Goal: Task Accomplishment & Management: Use online tool/utility

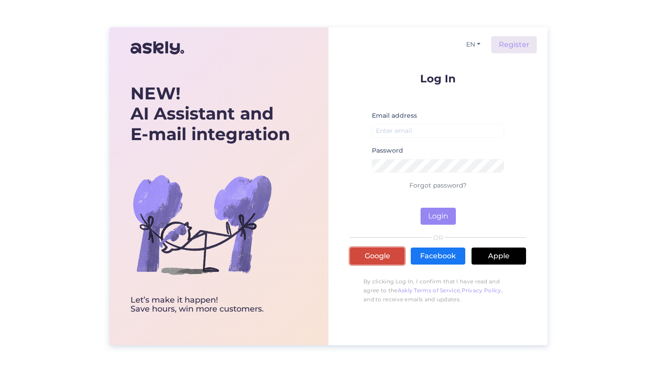
click at [375, 256] on link "Google" at bounding box center [377, 255] width 55 height 17
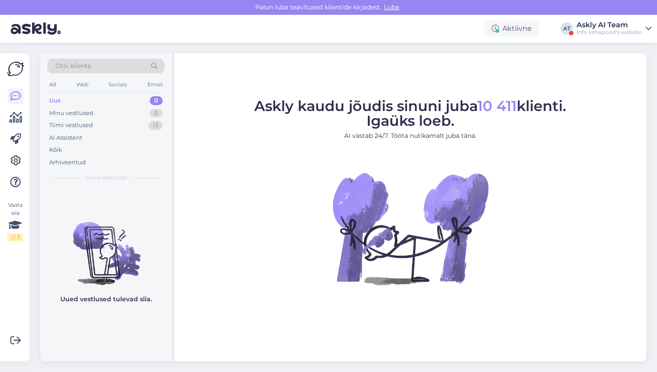
click at [611, 25] on div "Askly AI Team" at bounding box center [609, 24] width 65 height 7
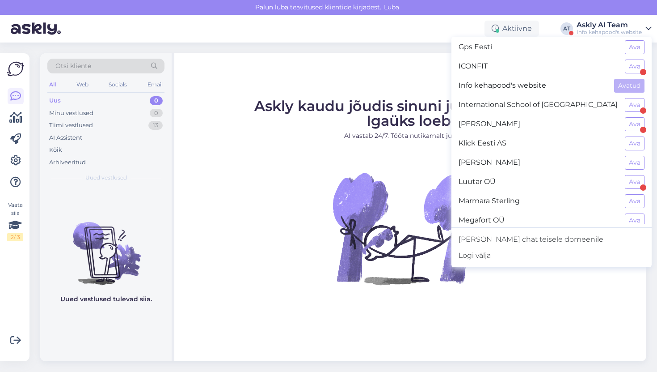
scroll to position [319, 0]
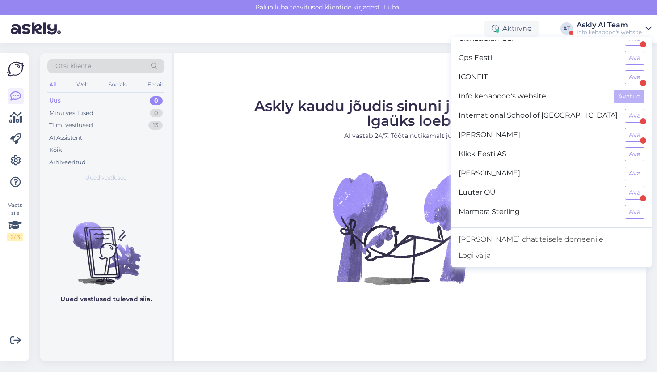
click at [625, 72] on div "ICONFIT Ava" at bounding box center [552, 77] width 200 height 19
click at [634, 73] on button "Ava" at bounding box center [635, 77] width 20 height 14
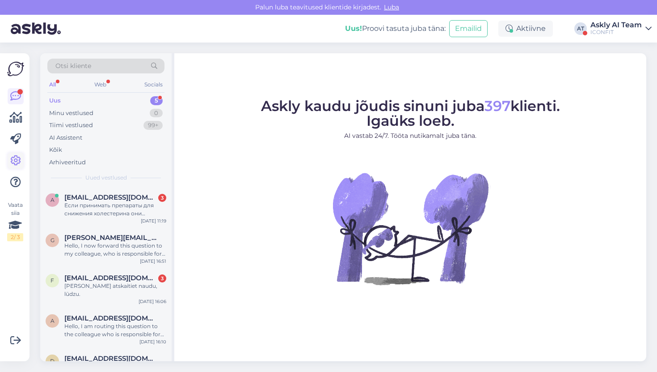
click at [17, 161] on icon at bounding box center [15, 160] width 11 height 11
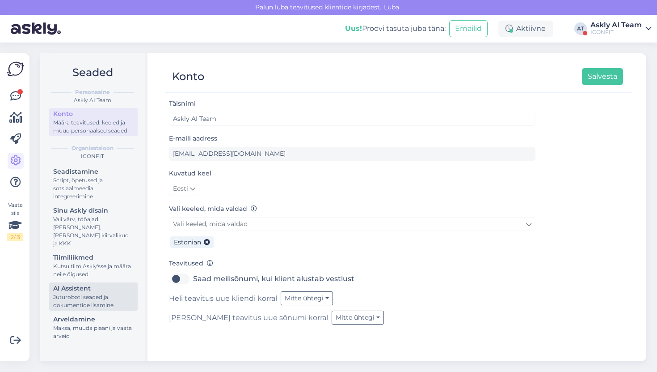
click at [76, 301] on link "AI Assistent [PERSON_NAME] seaded ja dokumentide lisamine" at bounding box center [93, 296] width 89 height 28
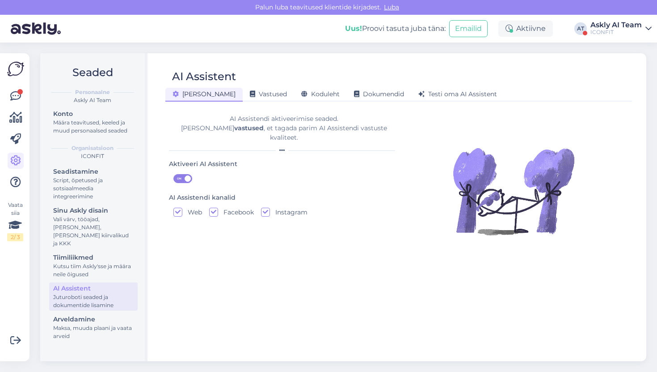
click at [76, 296] on div "Juturoboti seaded ja dokumentide lisamine" at bounding box center [93, 301] width 80 height 16
click at [307, 103] on div "AI Assistent [PERSON_NAME] Vastused Koduleht Dokumendid [PERSON_NAME] oma AI As…" at bounding box center [398, 207] width 495 height 308
click at [306, 98] on div "Koduleht" at bounding box center [320, 95] width 53 height 14
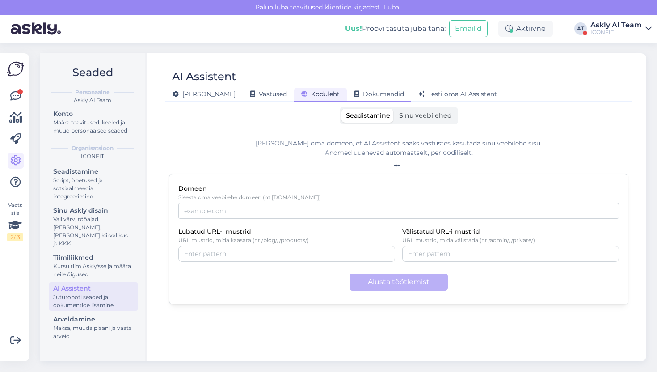
click at [354, 94] on span "Dokumendid" at bounding box center [379, 94] width 50 height 8
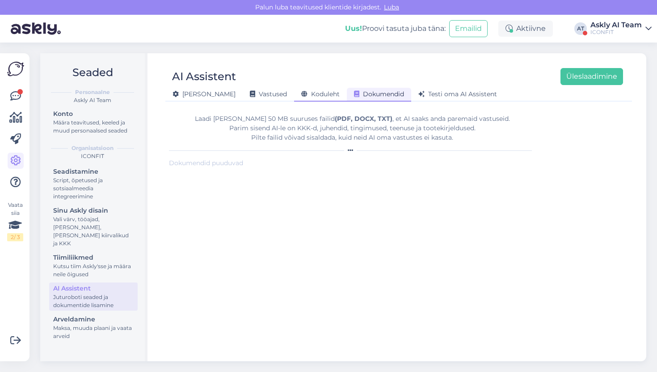
click at [311, 96] on div "Koduleht" at bounding box center [320, 95] width 53 height 14
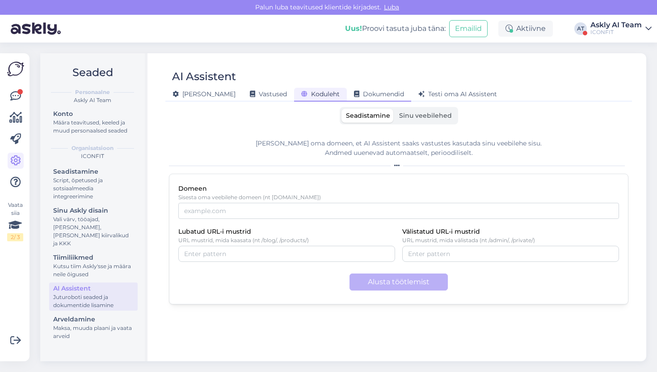
click at [368, 100] on div "Dokumendid" at bounding box center [379, 95] width 64 height 14
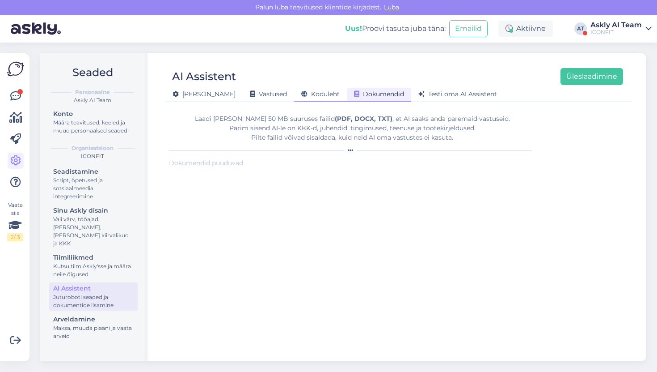
click at [301, 90] on span "Koduleht" at bounding box center [320, 94] width 38 height 8
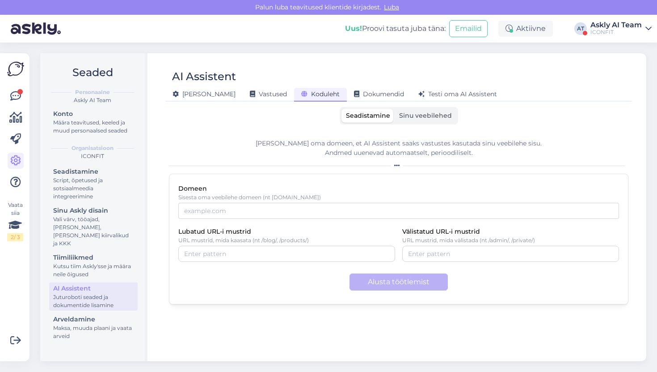
click at [233, 86] on div "[PERSON_NAME] Vastused Koduleht Dokumendid [PERSON_NAME] oma AI Assistent" at bounding box center [394, 93] width 458 height 16
click at [203, 98] on div "[PERSON_NAME]" at bounding box center [203, 95] width 77 height 14
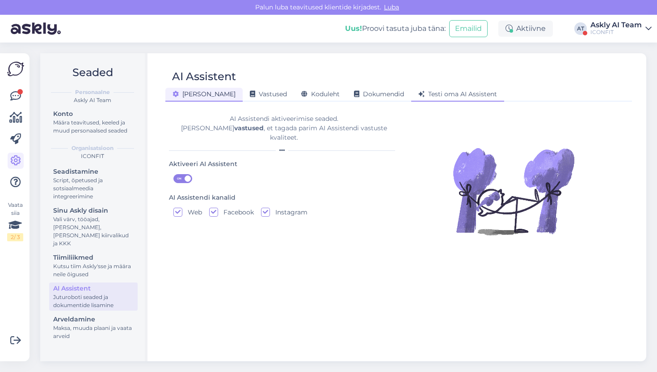
click at [418, 97] on icon at bounding box center [421, 94] width 6 height 6
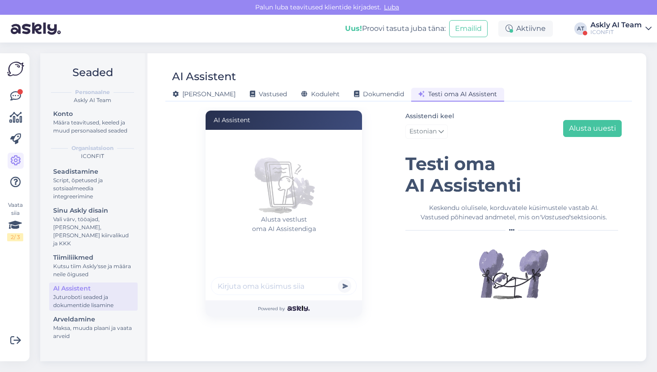
click at [600, 24] on div "Askly AI Team" at bounding box center [616, 24] width 51 height 7
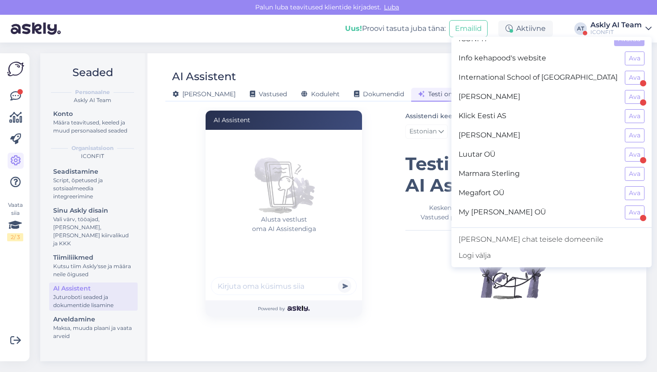
scroll to position [359, 0]
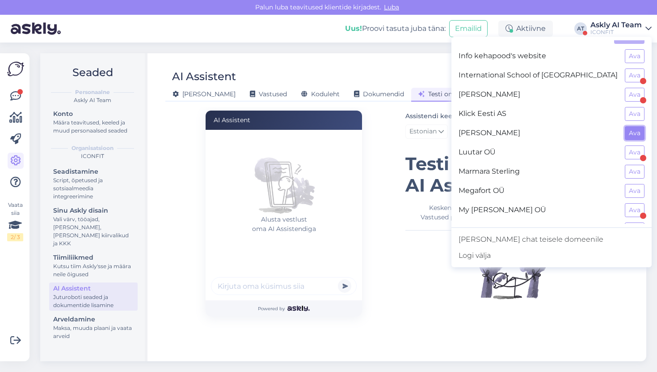
click at [641, 132] on button "Ava" at bounding box center [635, 133] width 20 height 14
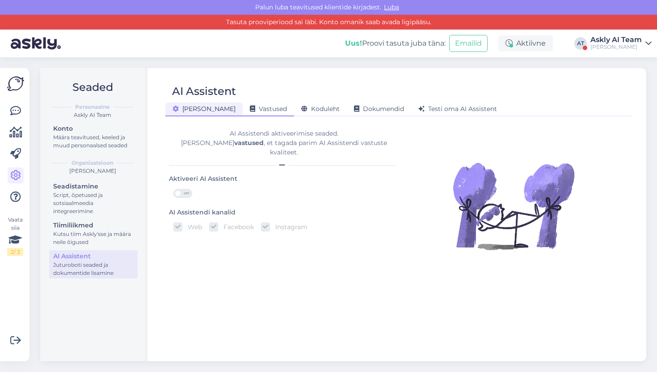
click at [250, 108] on span "Vastused" at bounding box center [268, 109] width 37 height 8
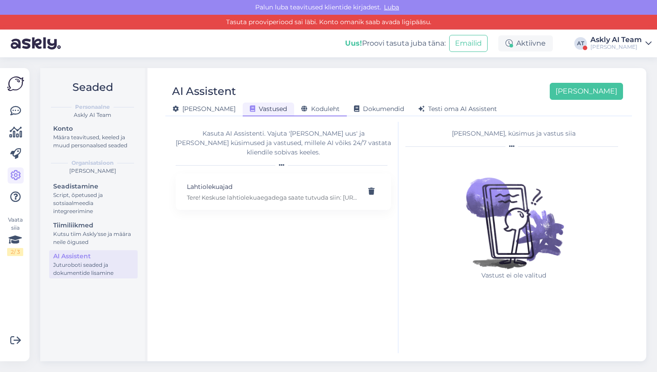
click at [301, 110] on span "Koduleht" at bounding box center [320, 109] width 38 height 8
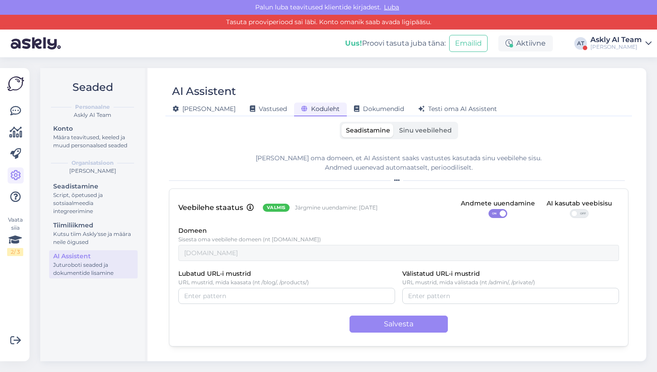
click at [400, 131] on span "Sinu veebilehed" at bounding box center [425, 130] width 53 height 8
click at [395, 123] on input "Sinu veebilehed" at bounding box center [395, 123] width 0 height 0
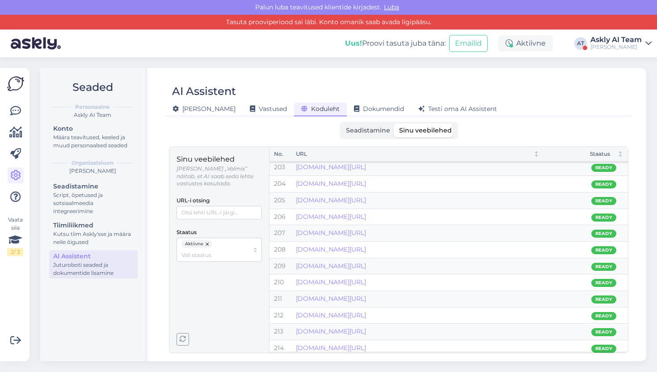
scroll to position [3613, 0]
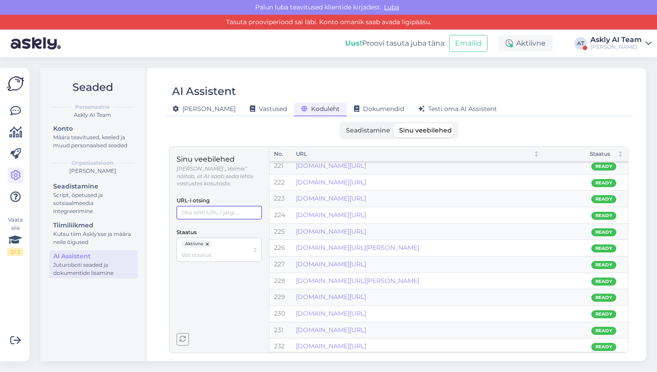
click at [195, 209] on input "URL-i otsing" at bounding box center [219, 212] width 85 height 13
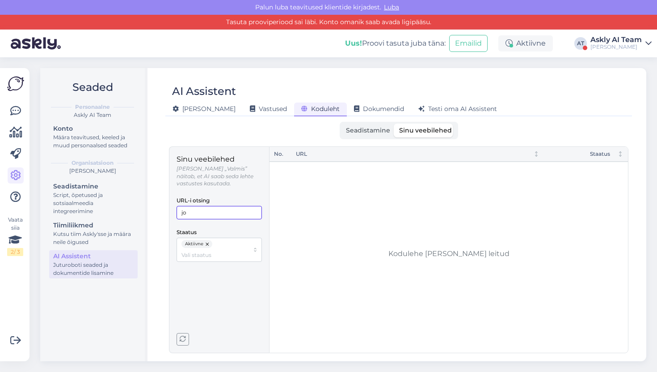
type input "j"
type input "k"
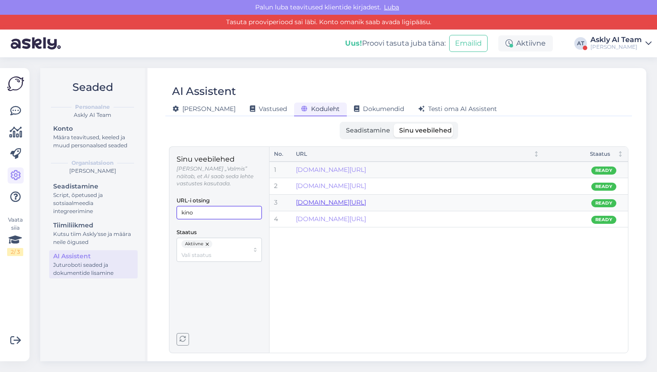
type input "kino"
click at [362, 202] on link "[DOMAIN_NAME][URL]" at bounding box center [331, 202] width 70 height 8
click at [250, 106] on span "Vastused" at bounding box center [268, 109] width 37 height 8
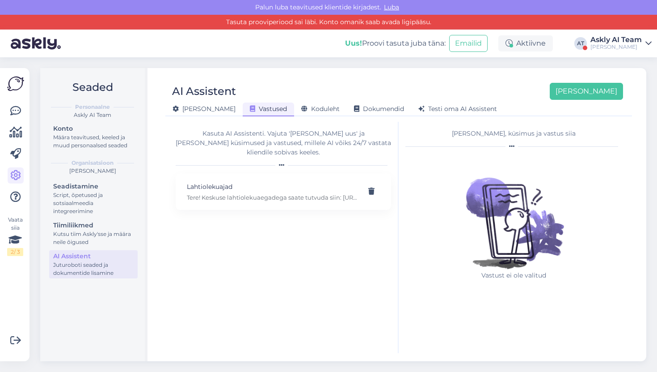
click at [191, 99] on div "AI Assistent" at bounding box center [204, 91] width 64 height 17
click at [186, 104] on div "[PERSON_NAME]" at bounding box center [203, 109] width 77 height 14
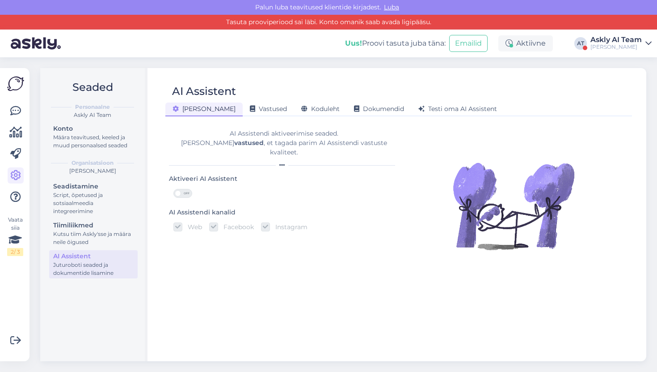
click at [217, 101] on div "[PERSON_NAME] Vastused Koduleht Dokumendid [PERSON_NAME] oma AI Assistent" at bounding box center [394, 108] width 458 height 16
click at [243, 114] on div "Vastused" at bounding box center [268, 109] width 51 height 14
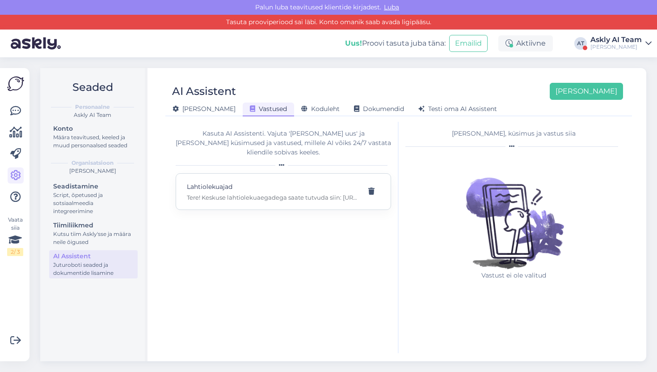
click at [229, 173] on div "Lahtiolekuajad Tere! Keskuse lahtiolekuaegadega saate tutvuda siin: [URL][DOMAI…" at bounding box center [284, 191] width 216 height 37
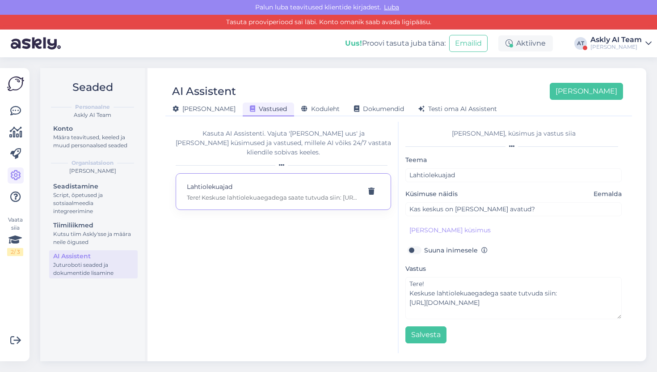
click at [290, 116] on div "AI Assistent [PERSON_NAME] [PERSON_NAME] Vastused Koduleht Dokumendid [PERSON_N…" at bounding box center [398, 214] width 495 height 293
click at [294, 114] on div "Koduleht" at bounding box center [320, 109] width 53 height 14
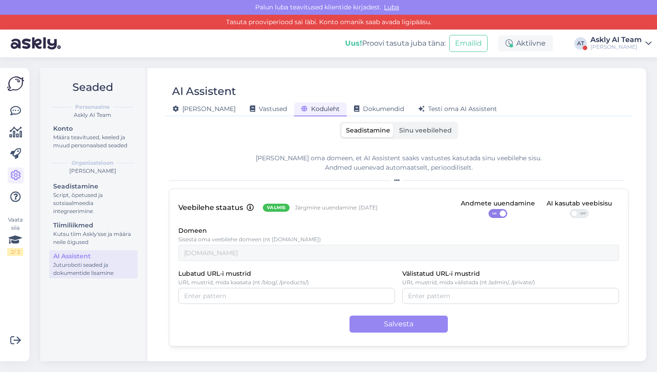
click at [435, 141] on div "Seadistamine Sinu veebilehed [PERSON_NAME] oma domeen, et AI Assistent saaks va…" at bounding box center [399, 237] width 460 height 231
click at [435, 135] on label "Sinu veebilehed" at bounding box center [426, 130] width 62 height 14
click at [395, 123] on input "Sinu veebilehed" at bounding box center [395, 123] width 0 height 0
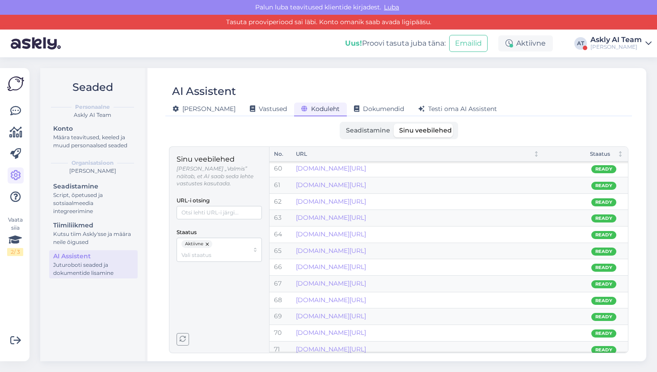
scroll to position [1450, 0]
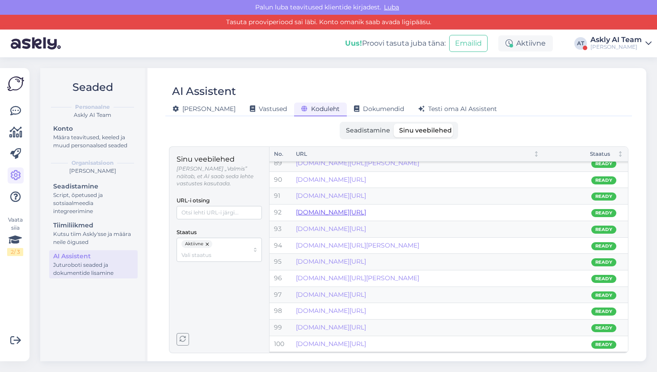
click at [366, 208] on link "[DOMAIN_NAME][URL]" at bounding box center [331, 212] width 70 height 8
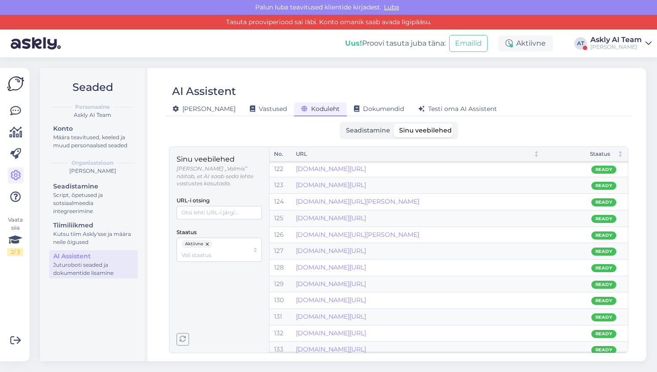
scroll to position [2270, 0]
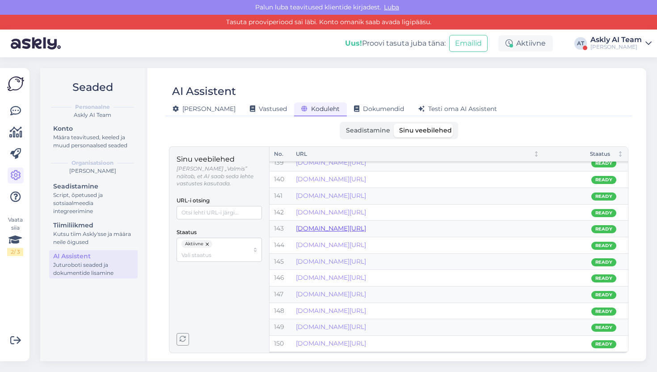
click at [341, 229] on link "[DOMAIN_NAME][URL]" at bounding box center [331, 228] width 70 height 8
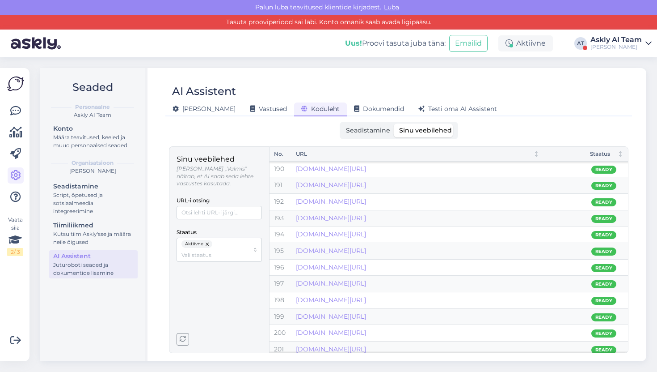
click at [342, 260] on td "[DOMAIN_NAME][URL]" at bounding box center [418, 267] width 253 height 17
click at [338, 268] on link "[DOMAIN_NAME][URL]" at bounding box center [331, 267] width 70 height 8
